Goal: Transaction & Acquisition: Obtain resource

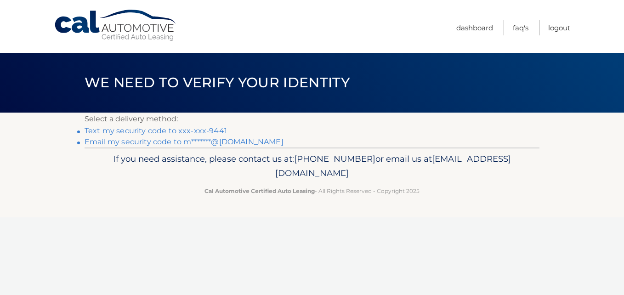
click at [142, 142] on link "Email my security code to m*******@[DOMAIN_NAME]" at bounding box center [183, 141] width 199 height 9
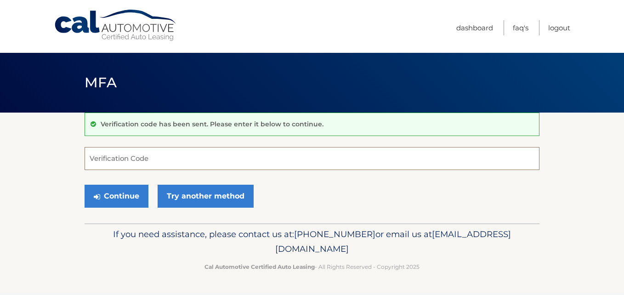
click at [135, 157] on input "Verification Code" at bounding box center [311, 158] width 455 height 23
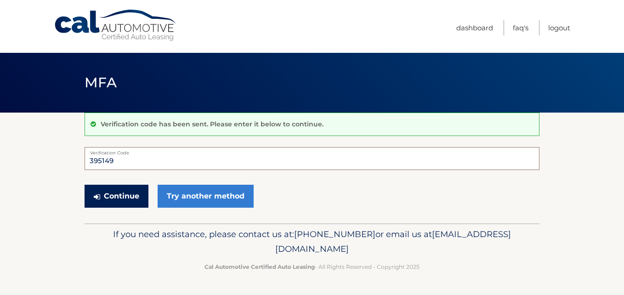
type input "395149"
click at [115, 194] on button "Continue" at bounding box center [116, 196] width 64 height 23
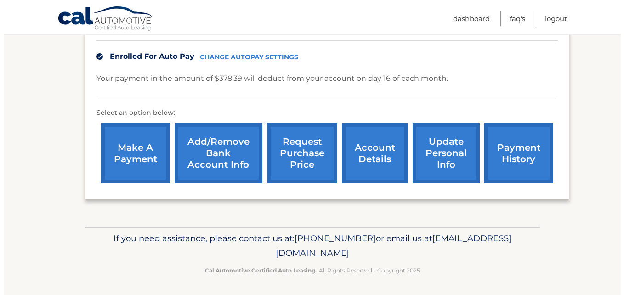
scroll to position [261, 0]
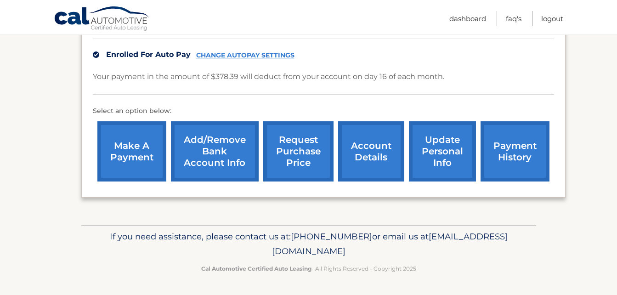
click at [303, 149] on link "request purchase price" at bounding box center [298, 151] width 70 height 60
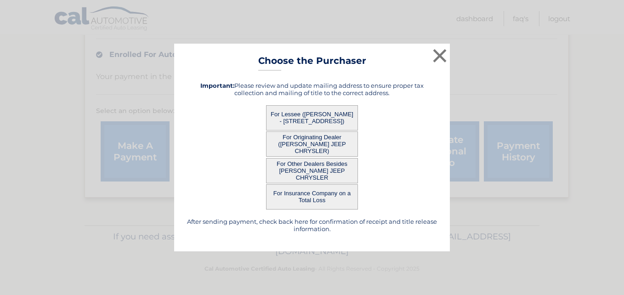
click at [324, 111] on button "For Lessee (MICHAEL ASCI - 113 WINTHROP AVE, , READING, MA 01867)" at bounding box center [312, 117] width 92 height 25
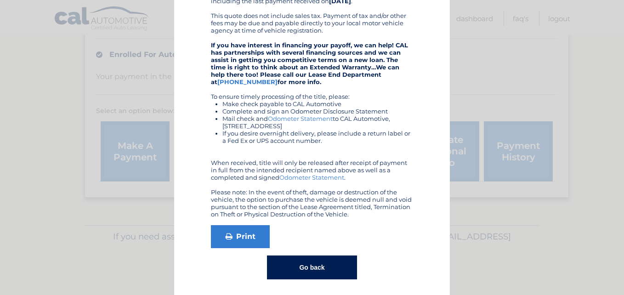
scroll to position [150, 0]
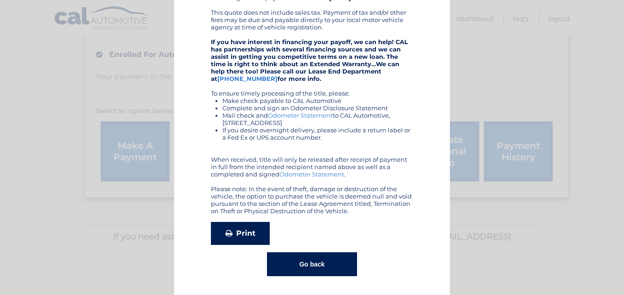
click at [236, 234] on link "Print" at bounding box center [240, 233] width 59 height 23
click at [303, 262] on button "Go back" at bounding box center [312, 264] width 90 height 24
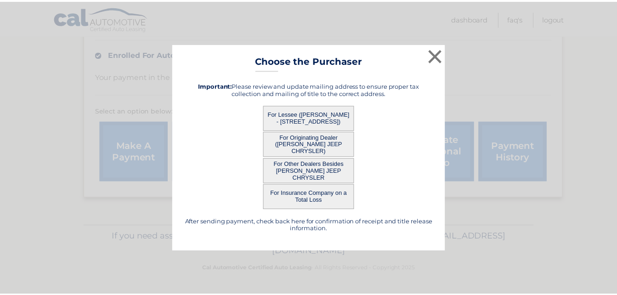
scroll to position [0, 0]
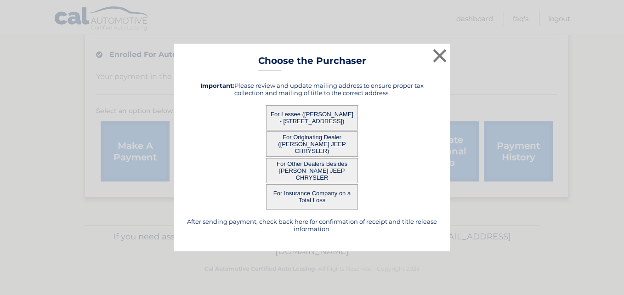
click at [322, 112] on button "For Lessee (MICHAEL ASCI - 113 WINTHROP AVE, , READING, MA 01867)" at bounding box center [312, 117] width 92 height 25
click at [438, 56] on button "×" at bounding box center [439, 55] width 18 height 18
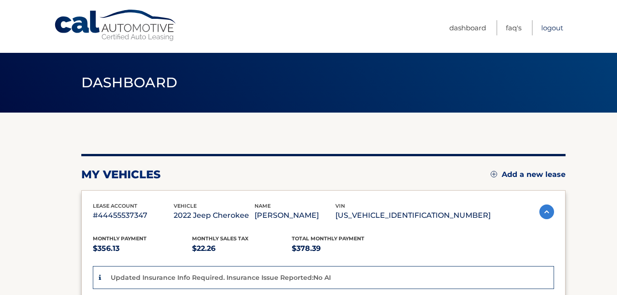
click at [550, 26] on link "Logout" at bounding box center [552, 27] width 22 height 15
